Goal: Find specific page/section

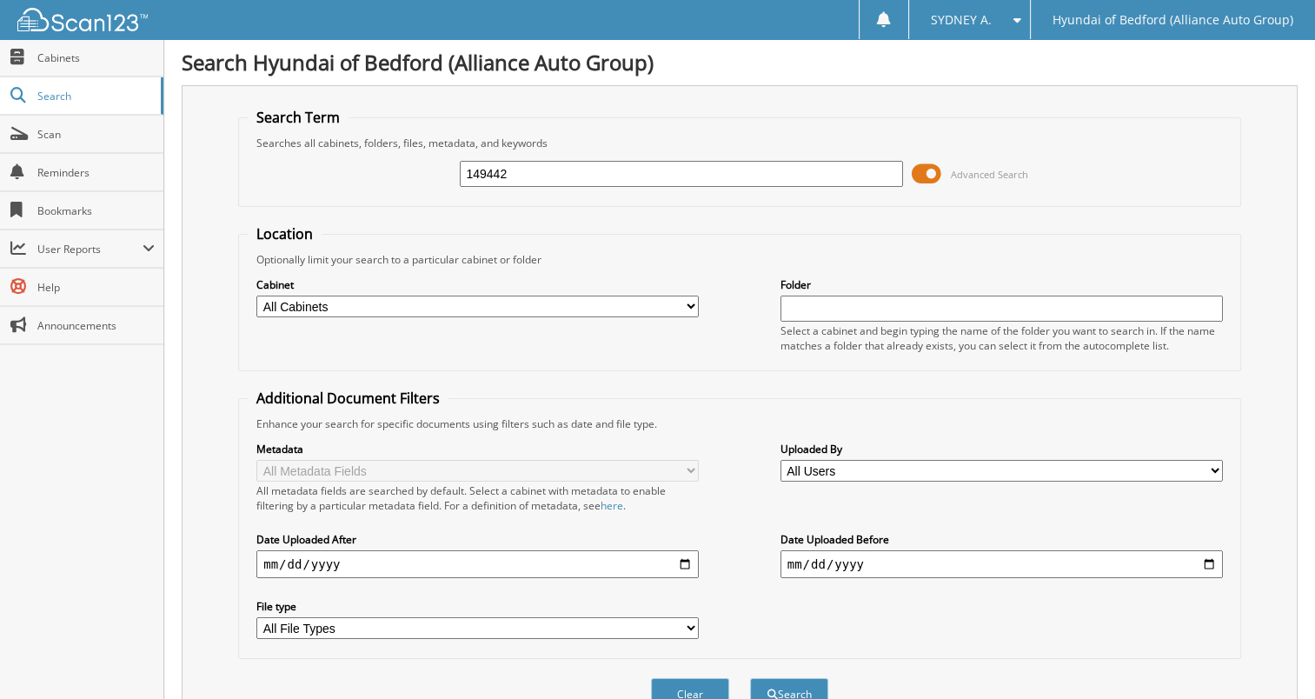
type input "149442"
click at [750, 678] on button "Search" at bounding box center [789, 694] width 78 height 32
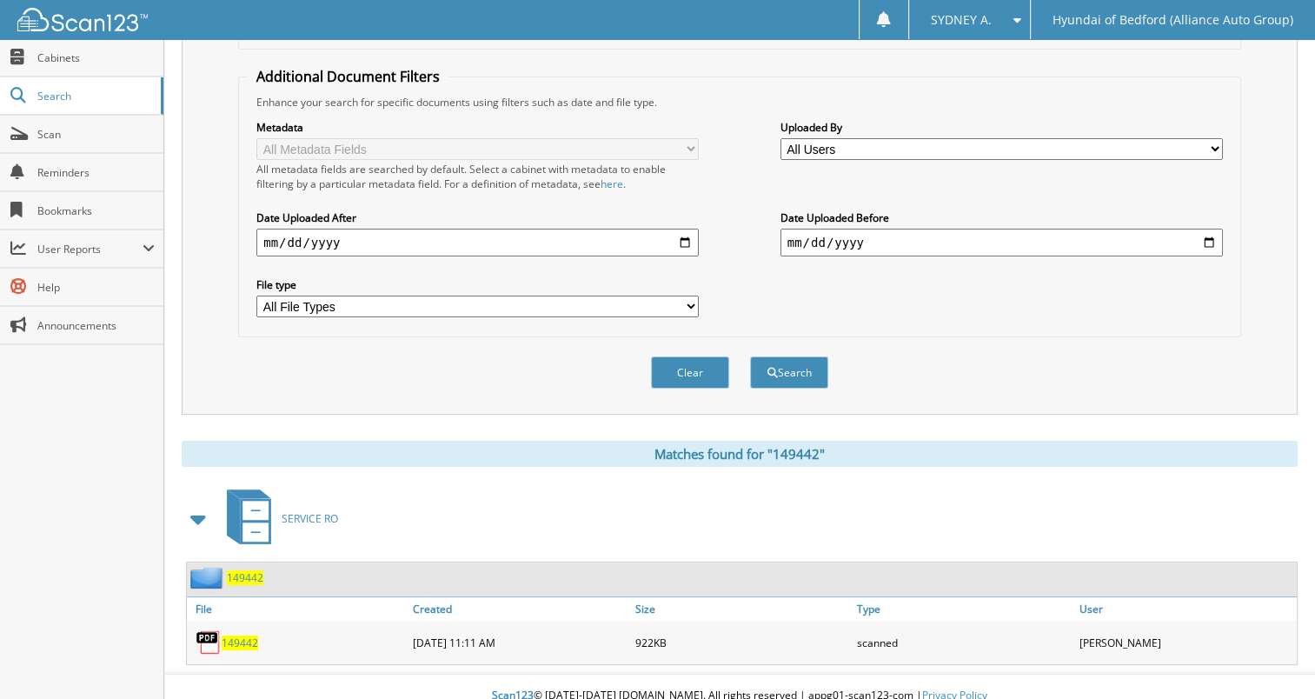
click at [247, 636] on span "149442" at bounding box center [240, 643] width 37 height 15
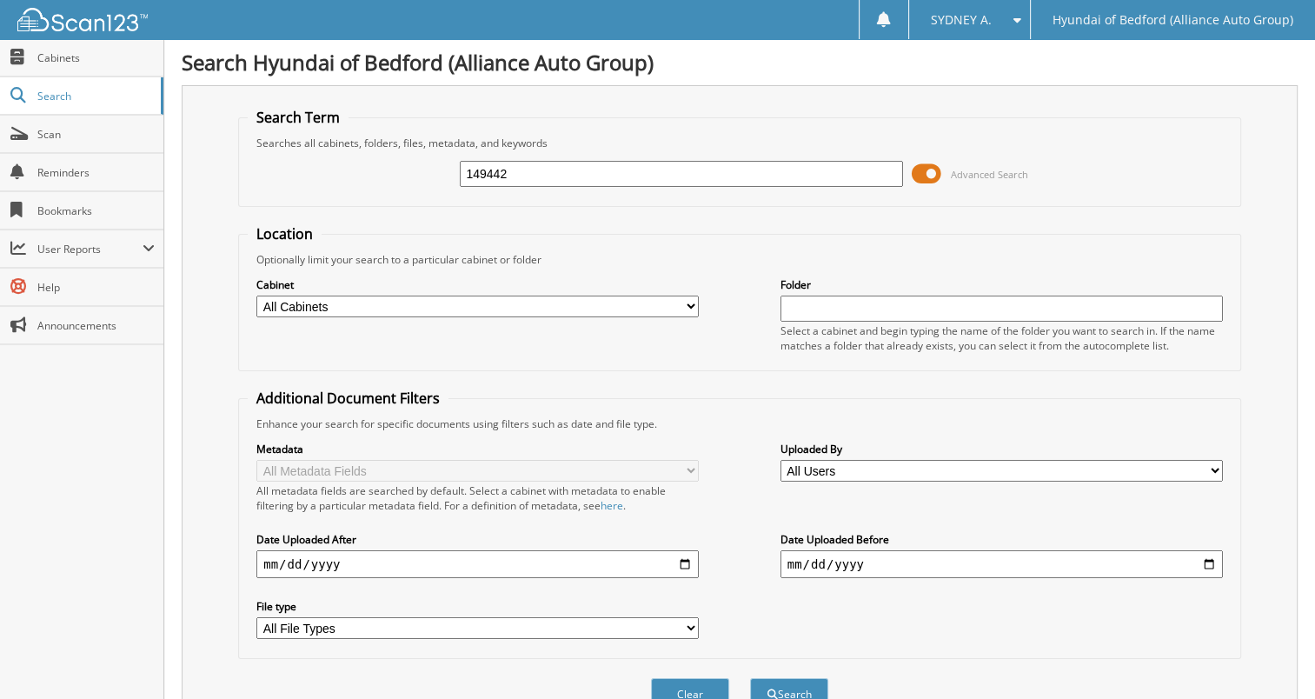
click at [668, 176] on input "149442" at bounding box center [681, 174] width 443 height 26
paste input "70"
type input "149470"
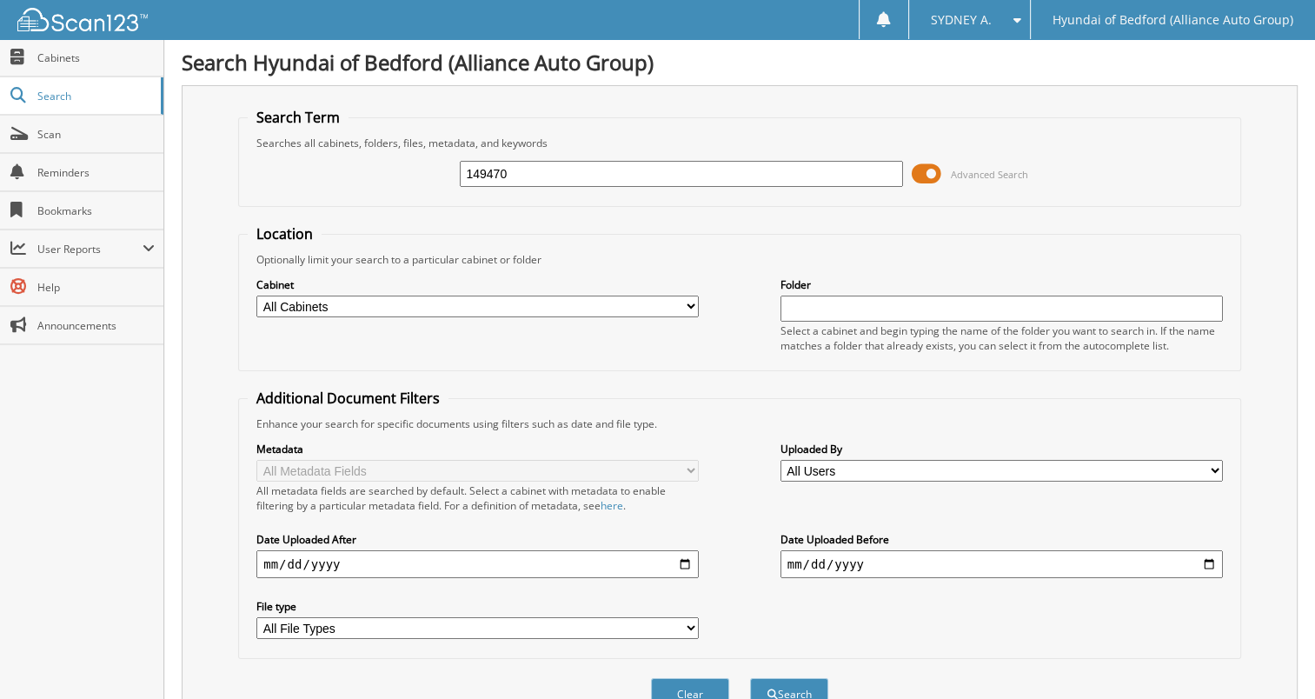
click at [750, 678] on button "Search" at bounding box center [789, 694] width 78 height 32
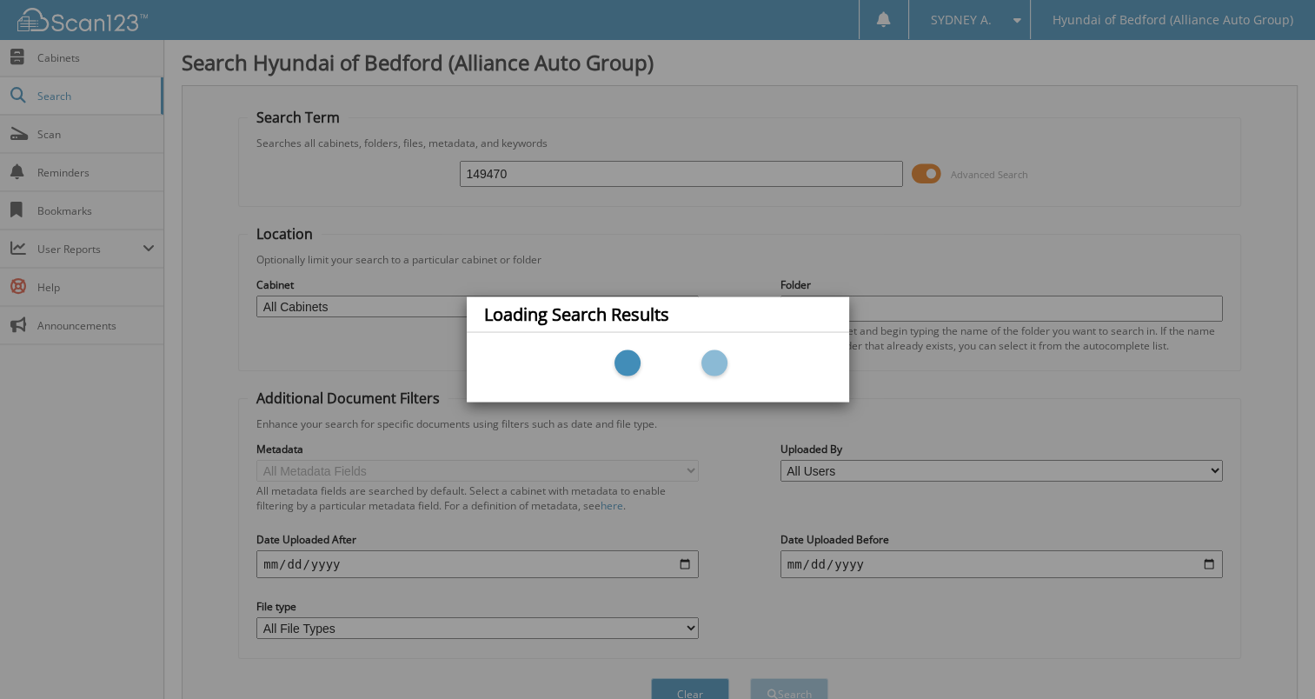
scroll to position [1, 0]
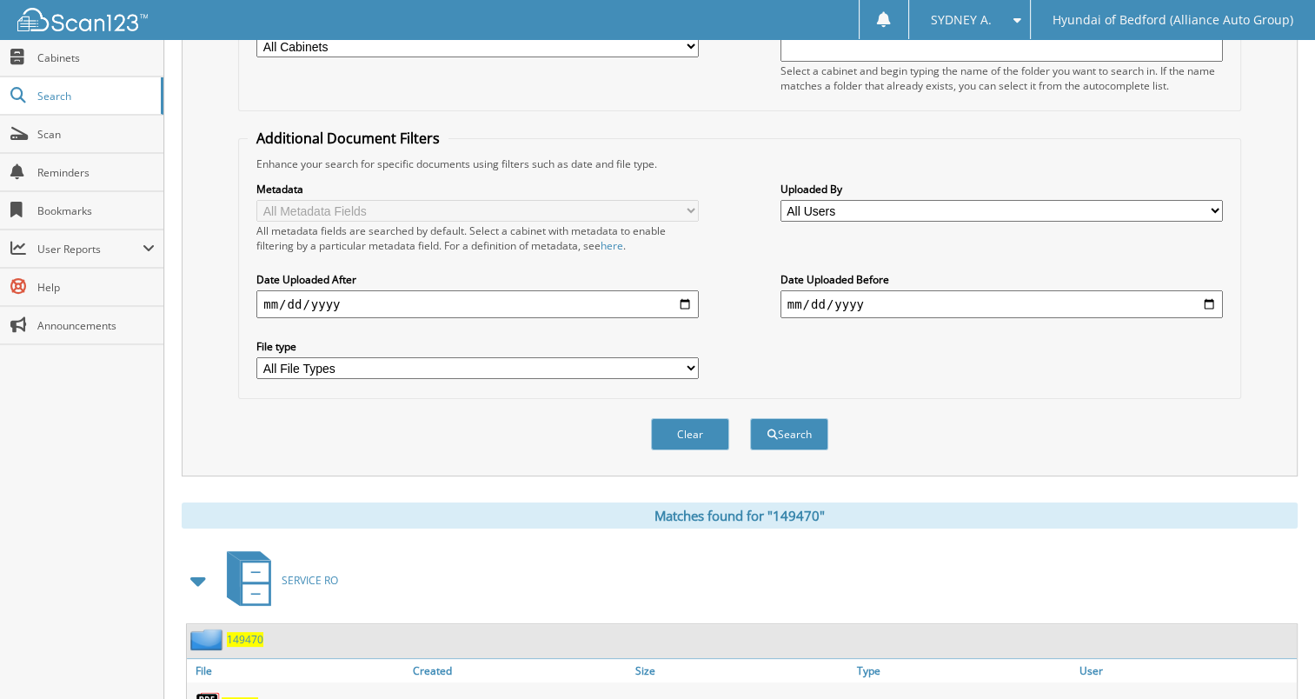
scroll to position [322, 0]
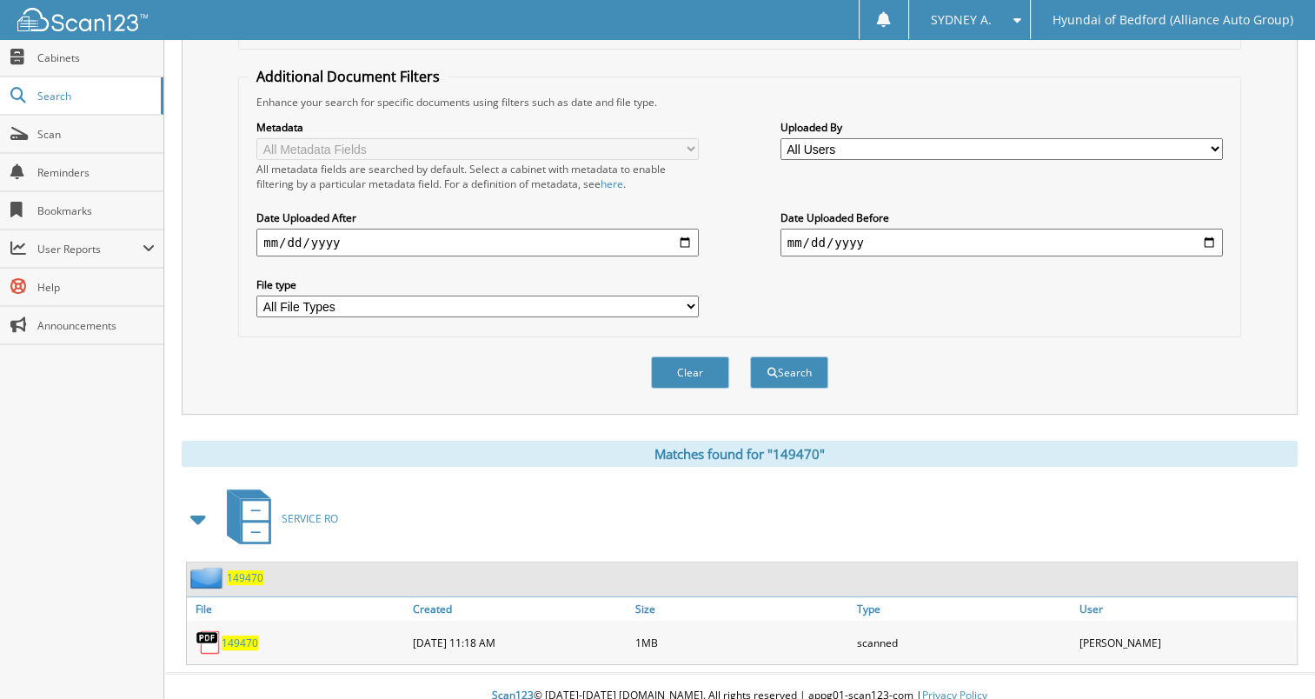
click at [232, 636] on span "149470" at bounding box center [240, 643] width 37 height 15
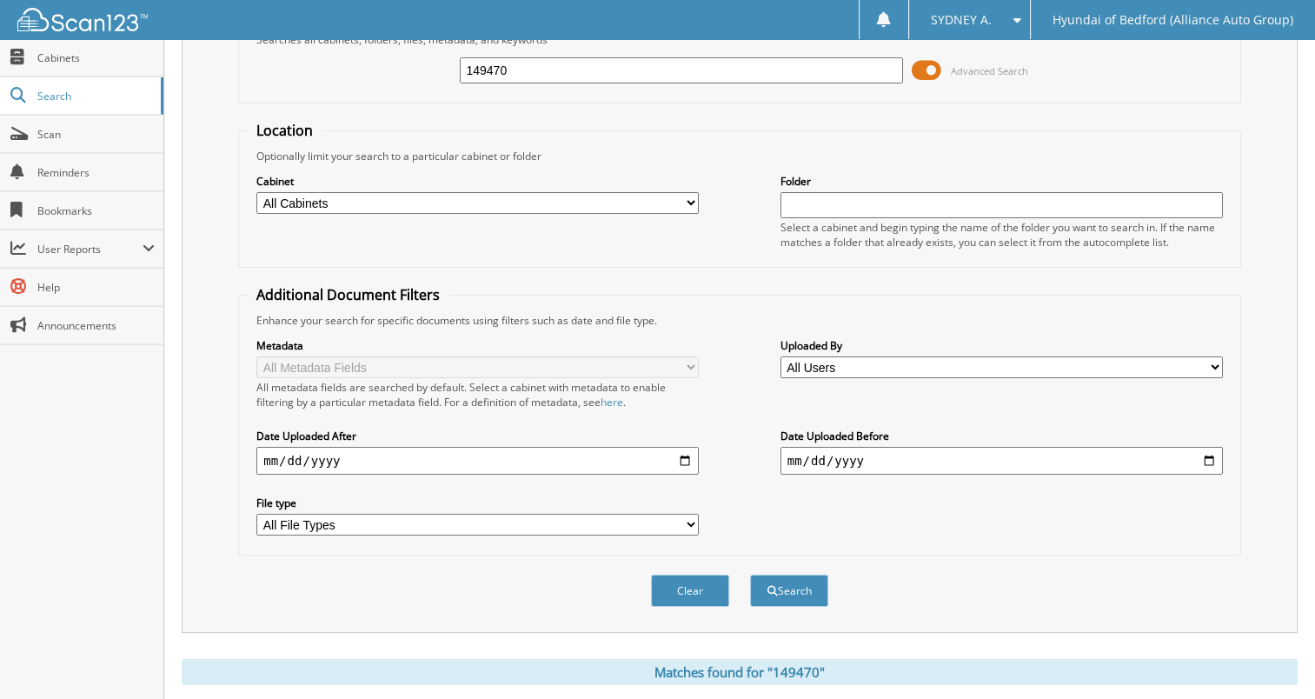
scroll to position [0, 0]
